Goal: Task Accomplishment & Management: Manage account settings

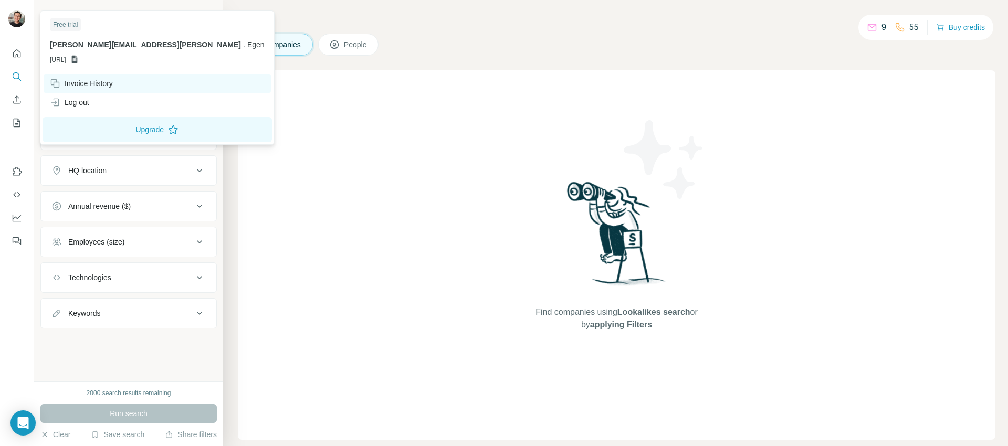
click at [71, 85] on div "Invoice History" at bounding box center [81, 83] width 63 height 10
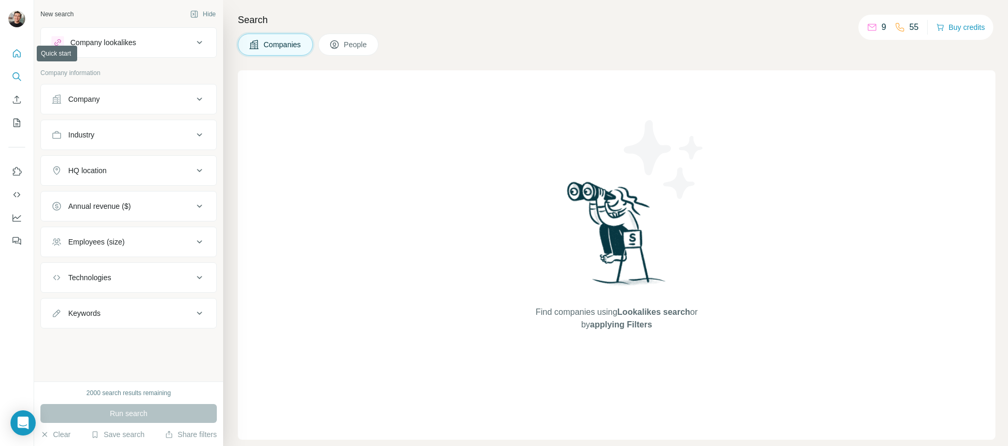
click at [17, 52] on icon "Quick start" at bounding box center [17, 53] width 10 height 10
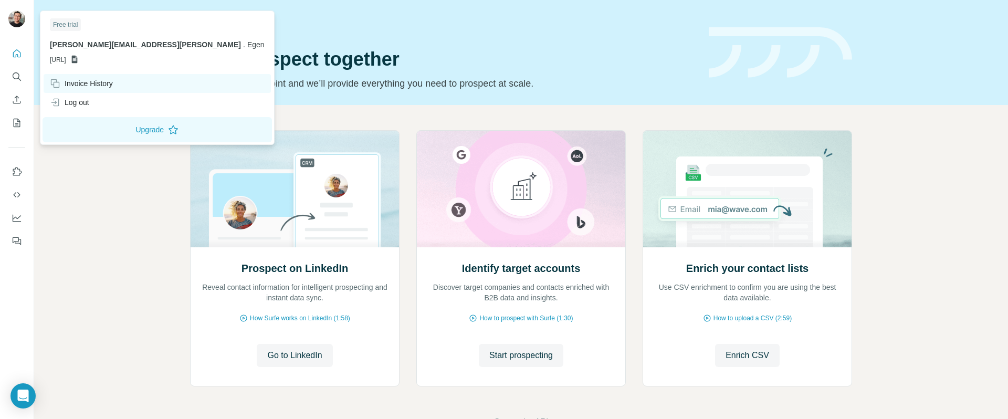
click at [68, 78] on div "Invoice History" at bounding box center [81, 83] width 63 height 10
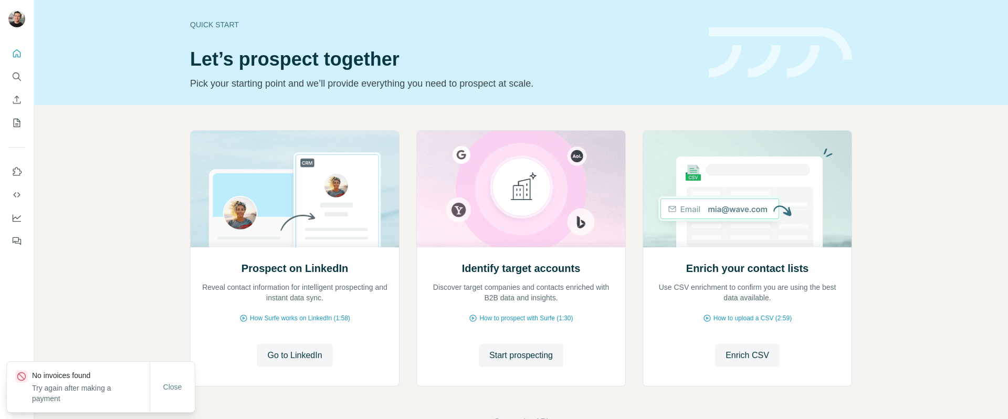
click at [102, 104] on div "Quick start Let’s prospect together Pick your starting point and we’ll provide …" at bounding box center [521, 52] width 974 height 105
click at [18, 120] on icon "My lists" at bounding box center [17, 123] width 10 height 10
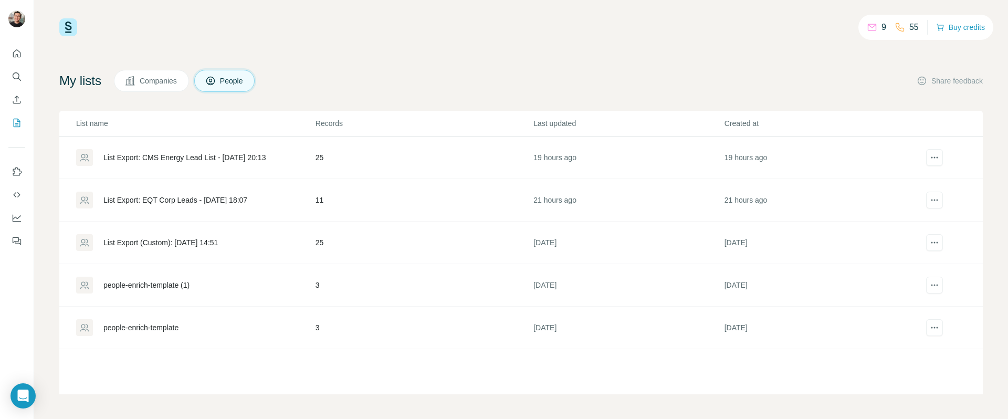
scroll to position [7, 0]
drag, startPoint x: 591, startPoint y: 252, endPoint x: 535, endPoint y: 250, distance: 55.7
click at [532, 142] on tbody "List Export: CMS Energy Lead List - [DATE] 20:13 25 19 hours ago 19 hours ago L…" at bounding box center [520, 242] width 923 height 213
click at [416, 81] on div "My lists Companies People Share feedback" at bounding box center [520, 80] width 923 height 22
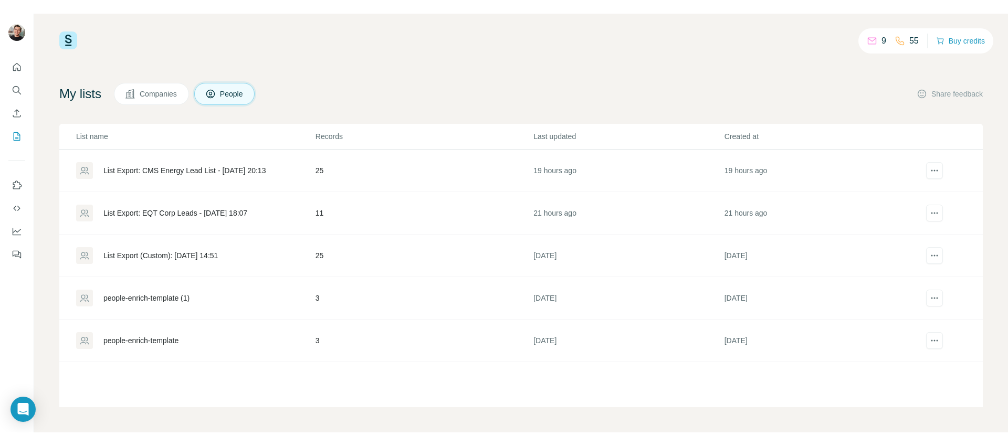
scroll to position [0, 0]
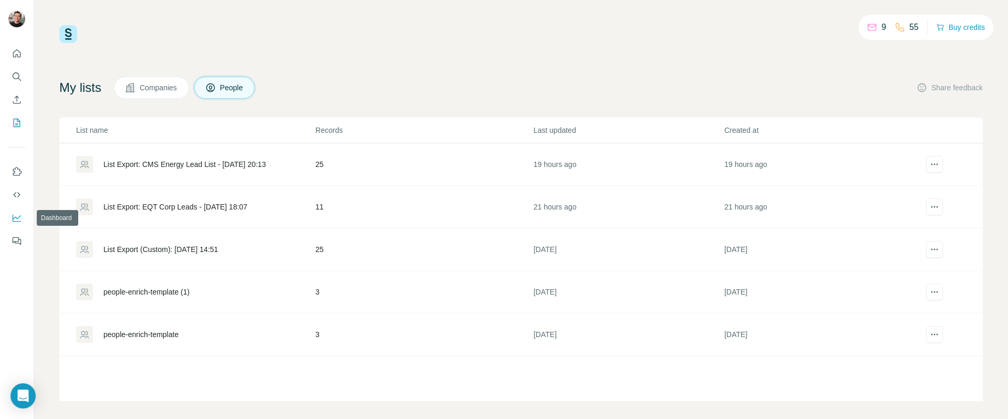
click at [12, 218] on icon "Dashboard" at bounding box center [17, 218] width 10 height 10
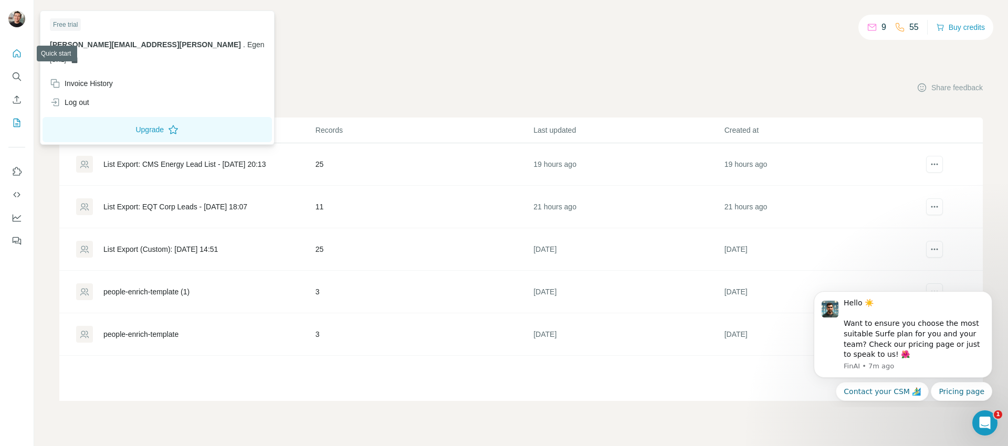
click at [13, 44] on button "Quick start" at bounding box center [16, 53] width 17 height 19
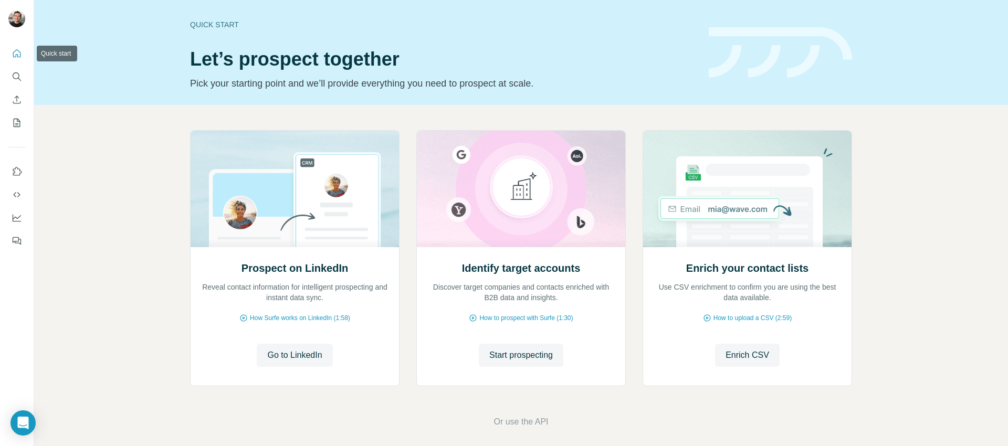
click at [14, 50] on icon "Quick start" at bounding box center [17, 53] width 10 height 10
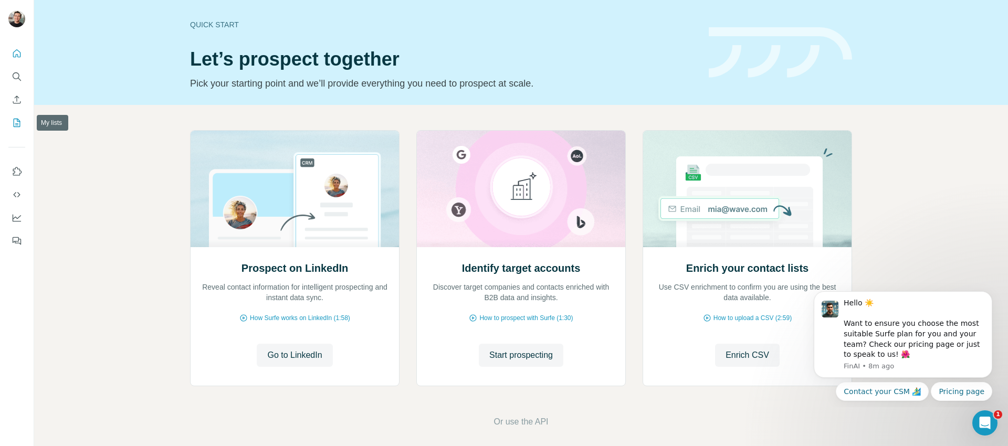
click at [17, 122] on icon "My lists" at bounding box center [17, 123] width 10 height 10
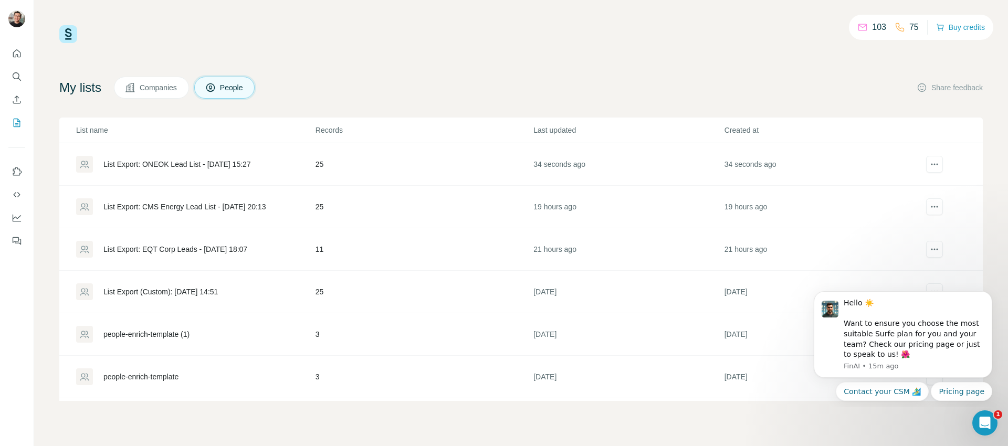
click at [251, 164] on div "List Export: ONEOK Lead List - 04/09/2025 15:27" at bounding box center [177, 164] width 148 height 10
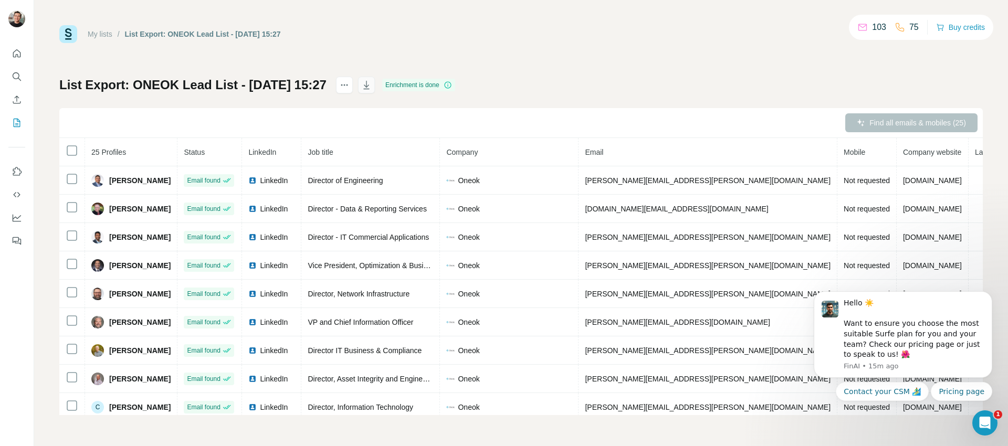
click at [372, 85] on icon "button" at bounding box center [366, 85] width 10 height 10
click at [14, 124] on icon "My lists" at bounding box center [17, 123] width 7 height 8
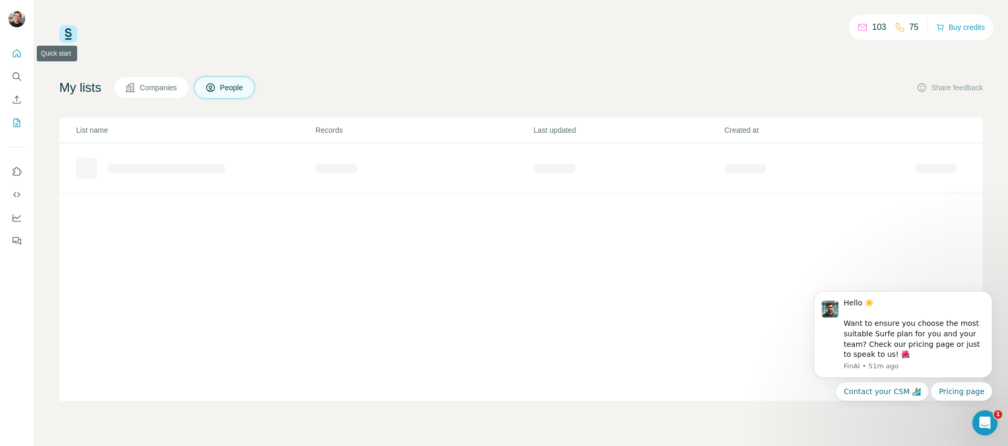
click at [17, 62] on button "Quick start" at bounding box center [16, 53] width 17 height 19
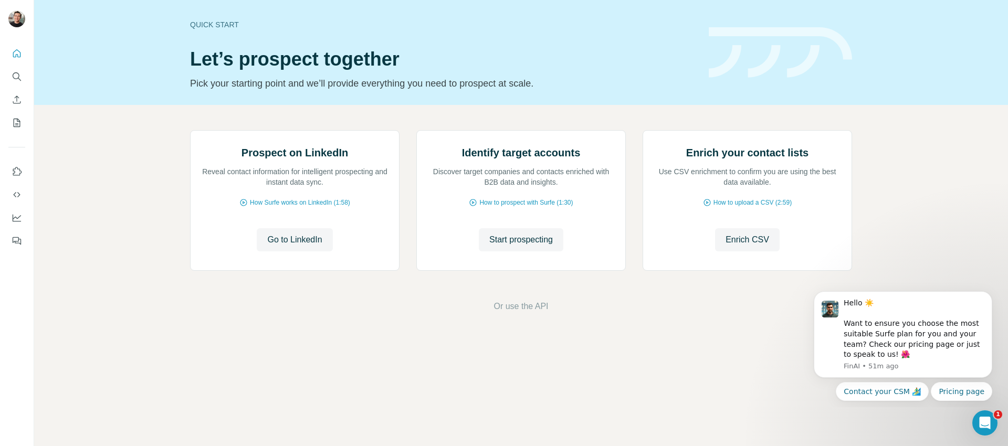
click at [179, 198] on div "Prospect on LinkedIn Reveal contact information for intelligent prospecting and…" at bounding box center [521, 221] width 974 height 233
